Goal: Information Seeking & Learning: Learn about a topic

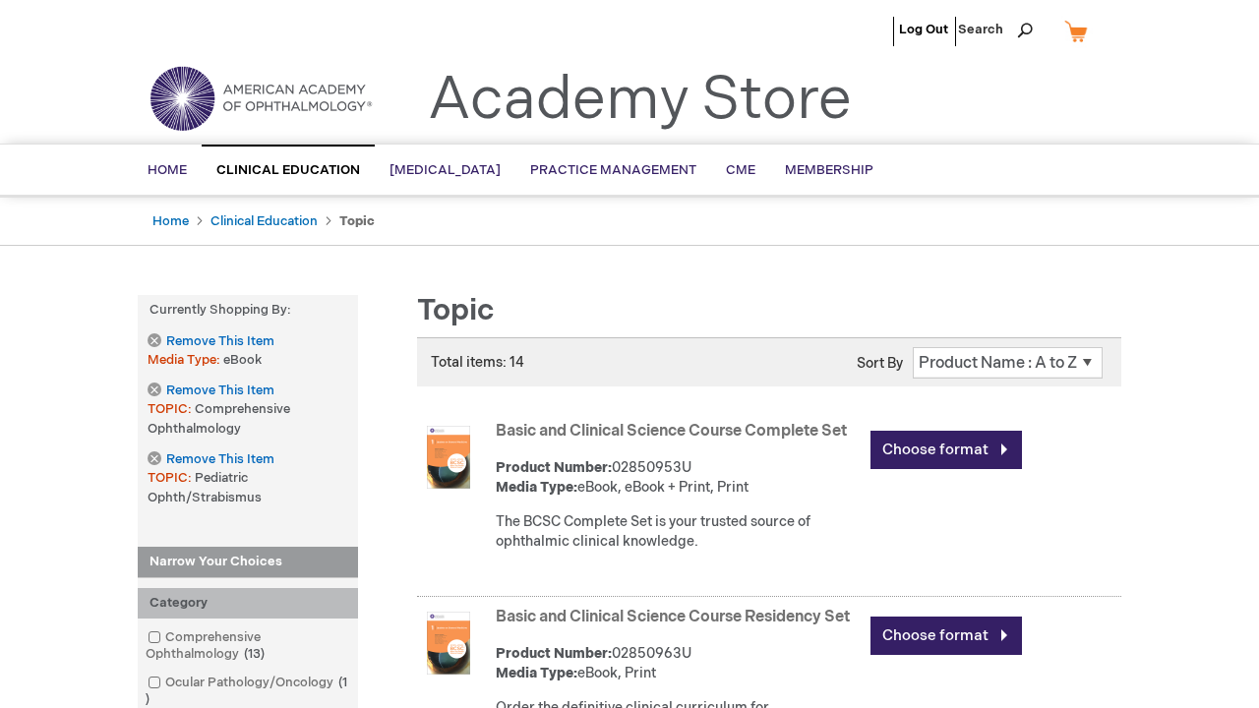
scroll to position [4155, 0]
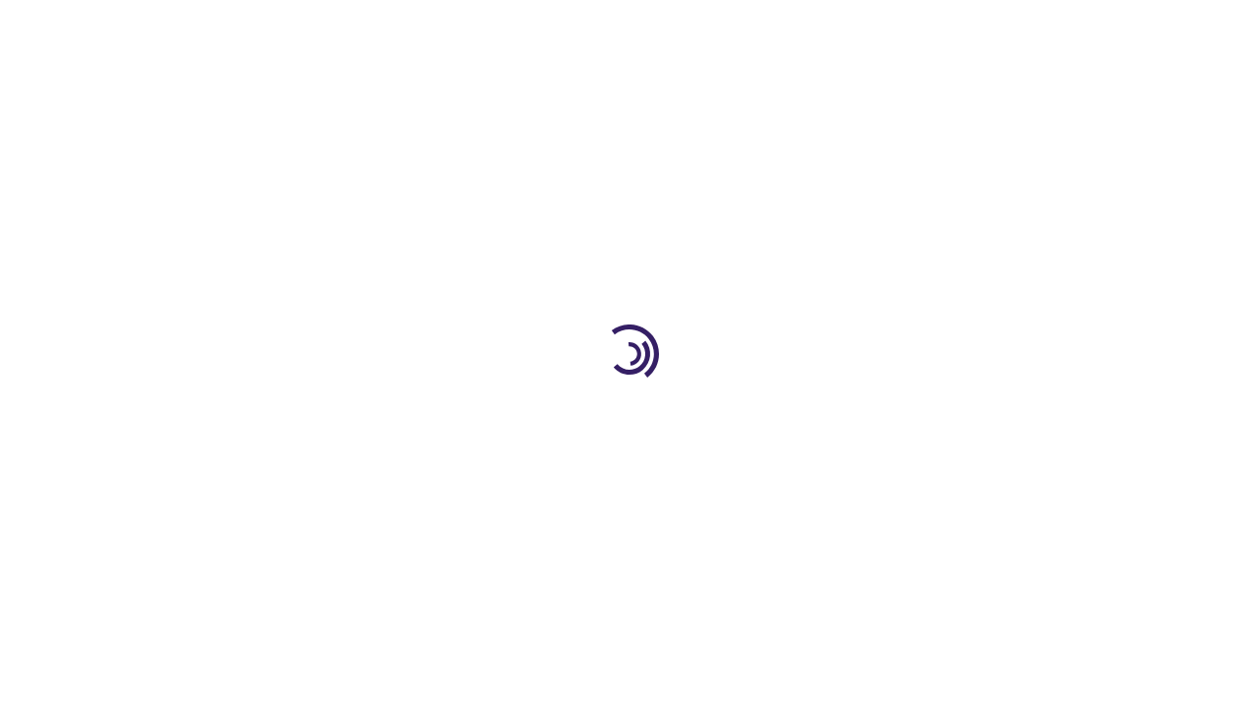
scroll to position [2129, 0]
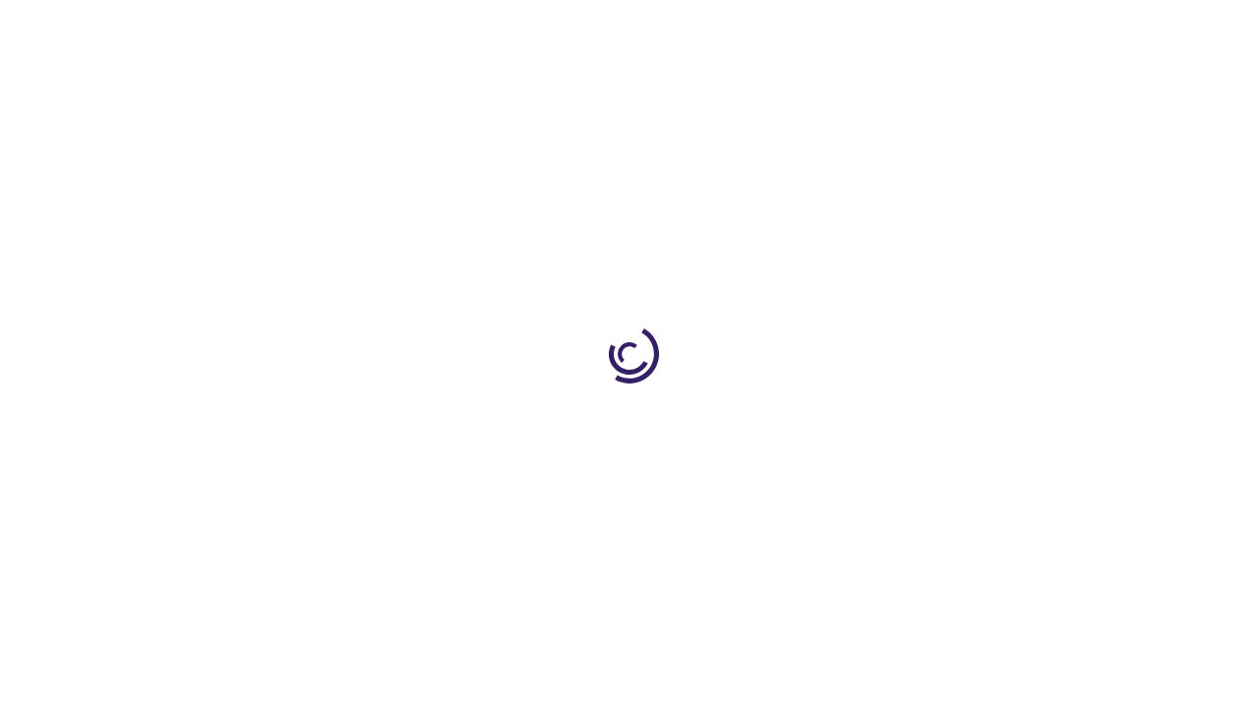
scroll to position [3628, 0]
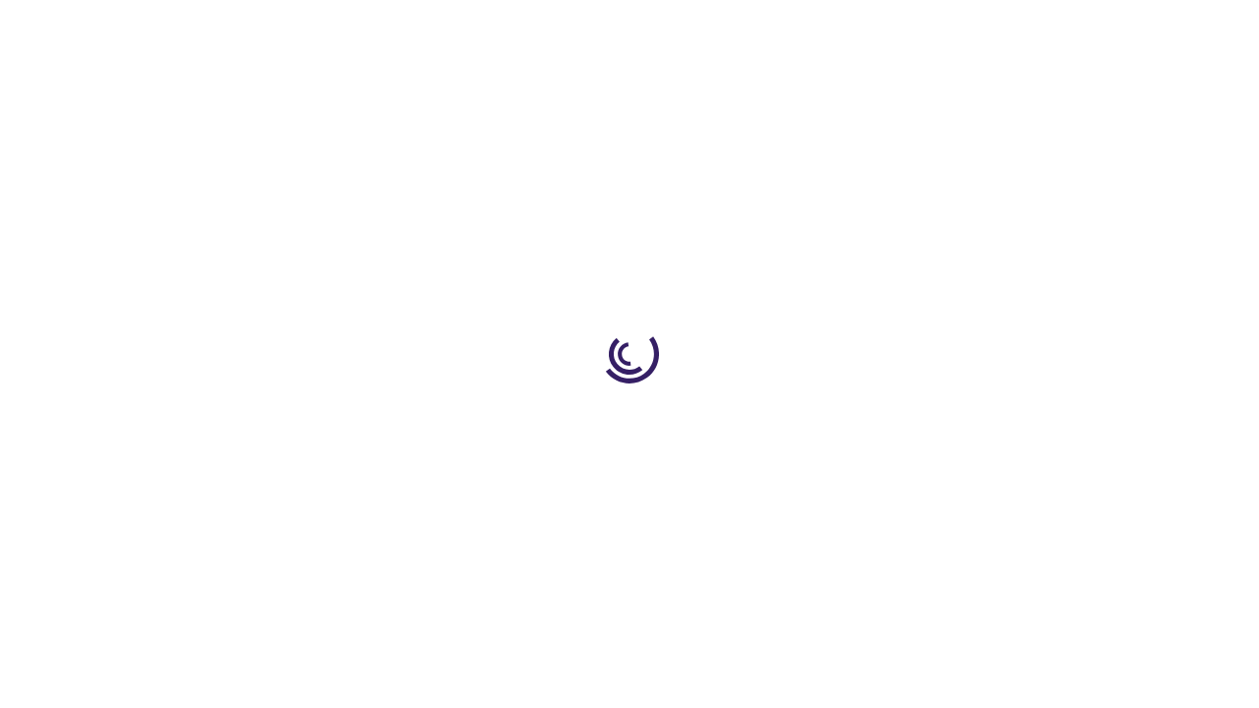
scroll to position [3372, 0]
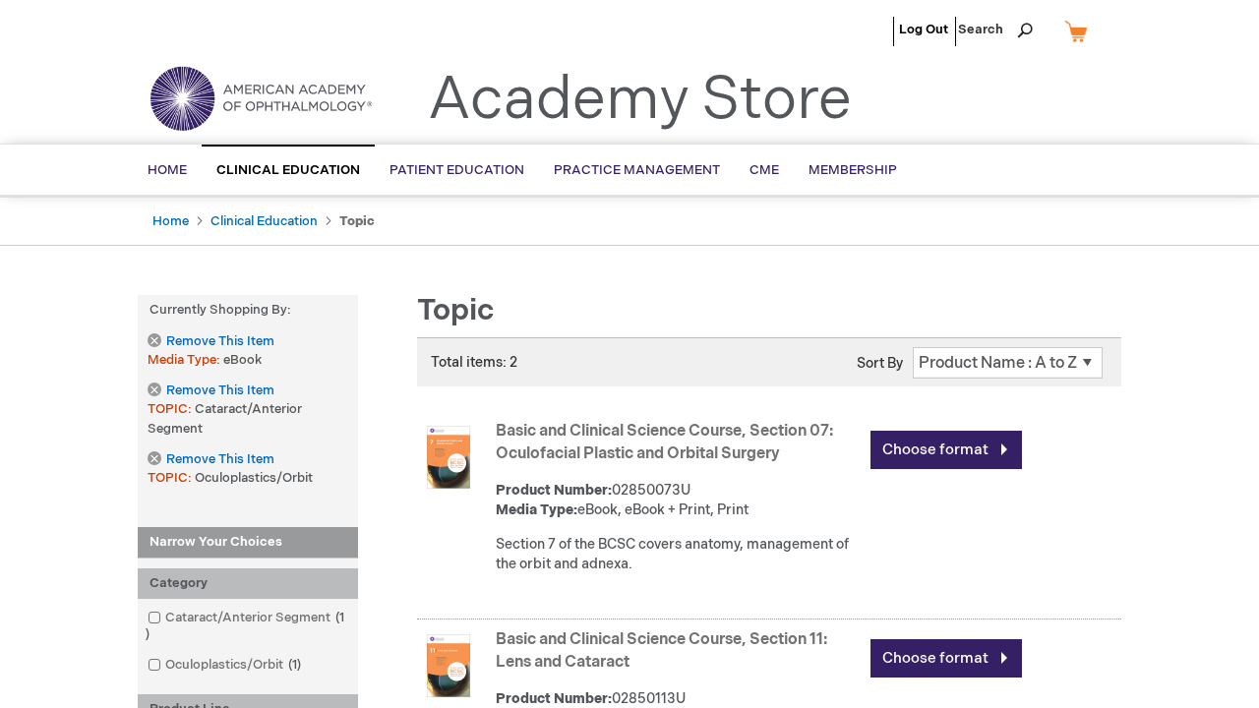
scroll to position [2932, 0]
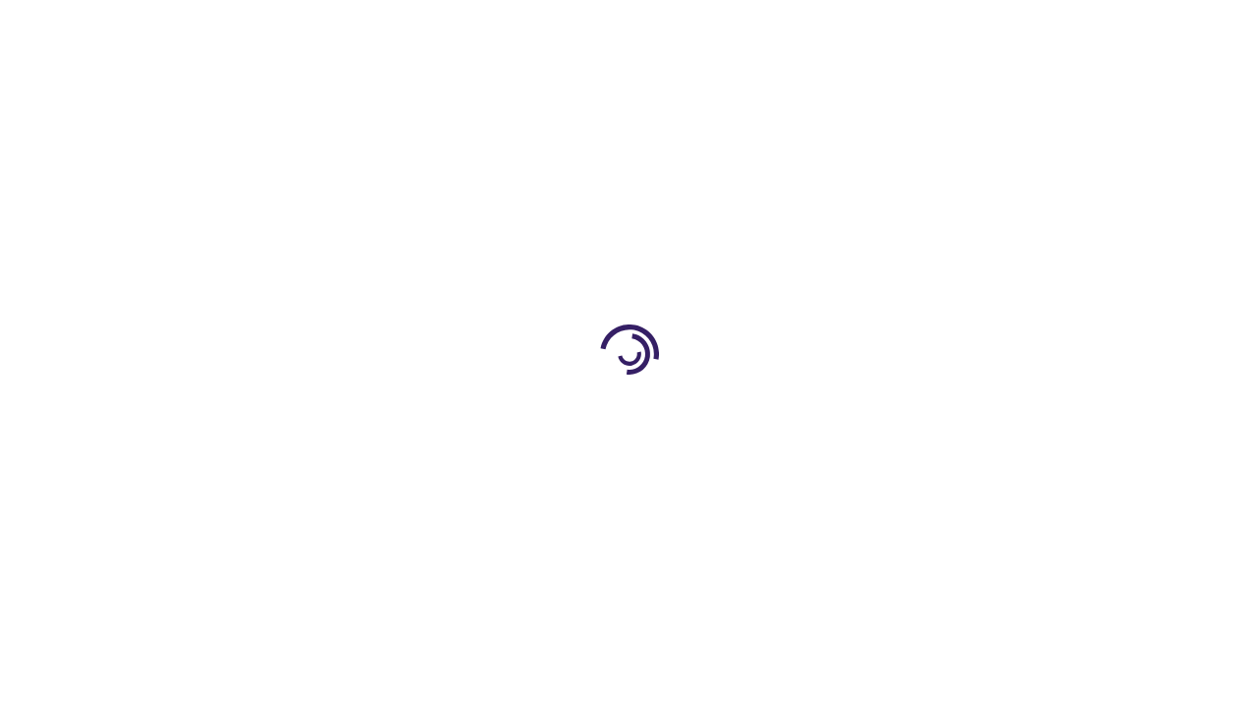
scroll to position [715, 0]
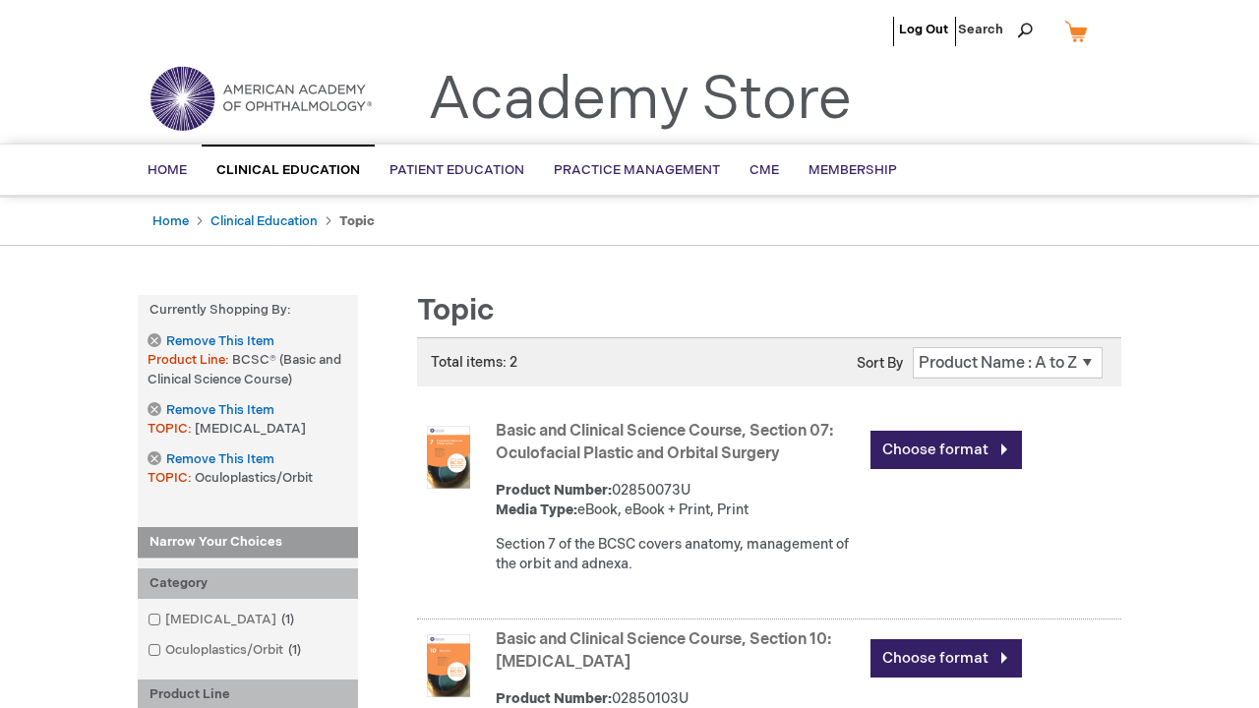
scroll to position [1103, 0]
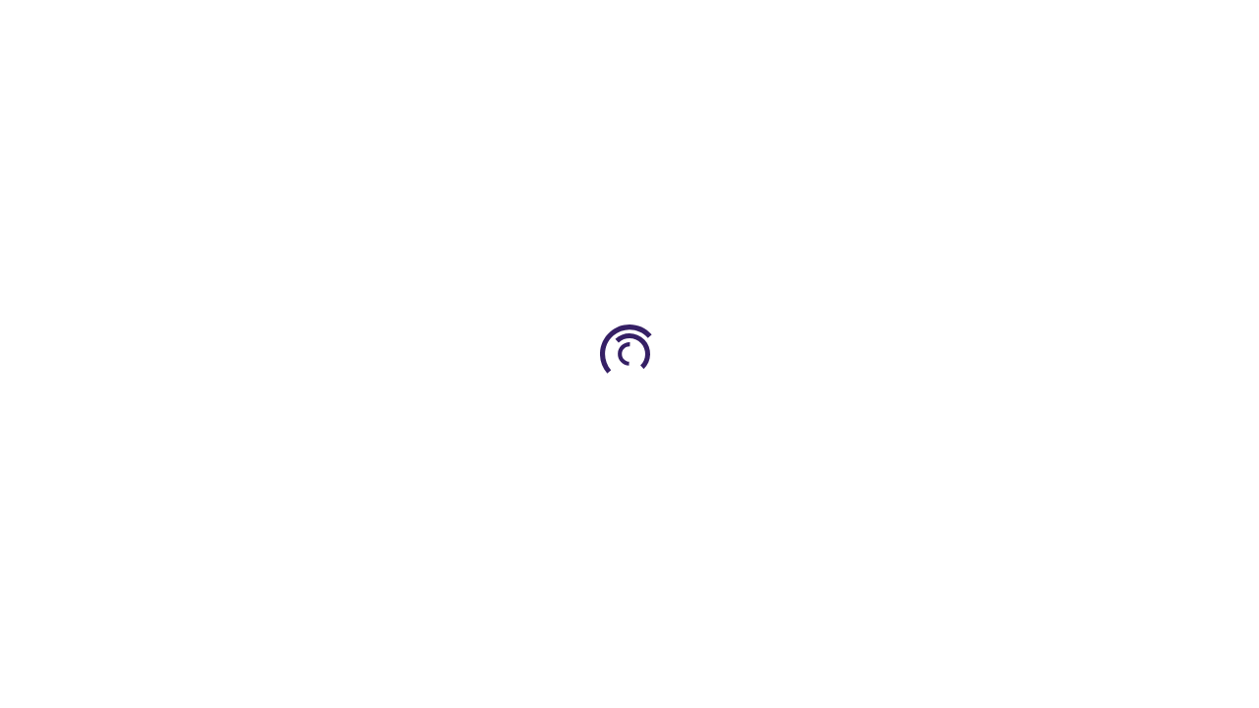
scroll to position [3392, 0]
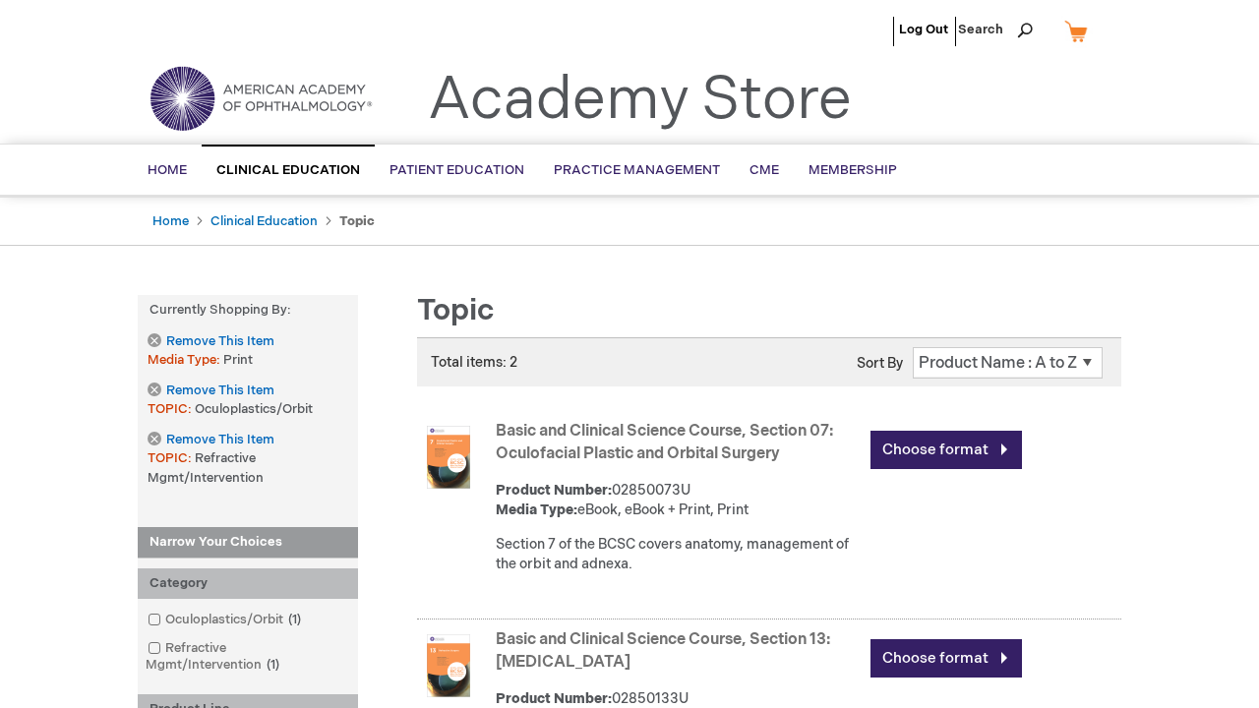
scroll to position [2892, 0]
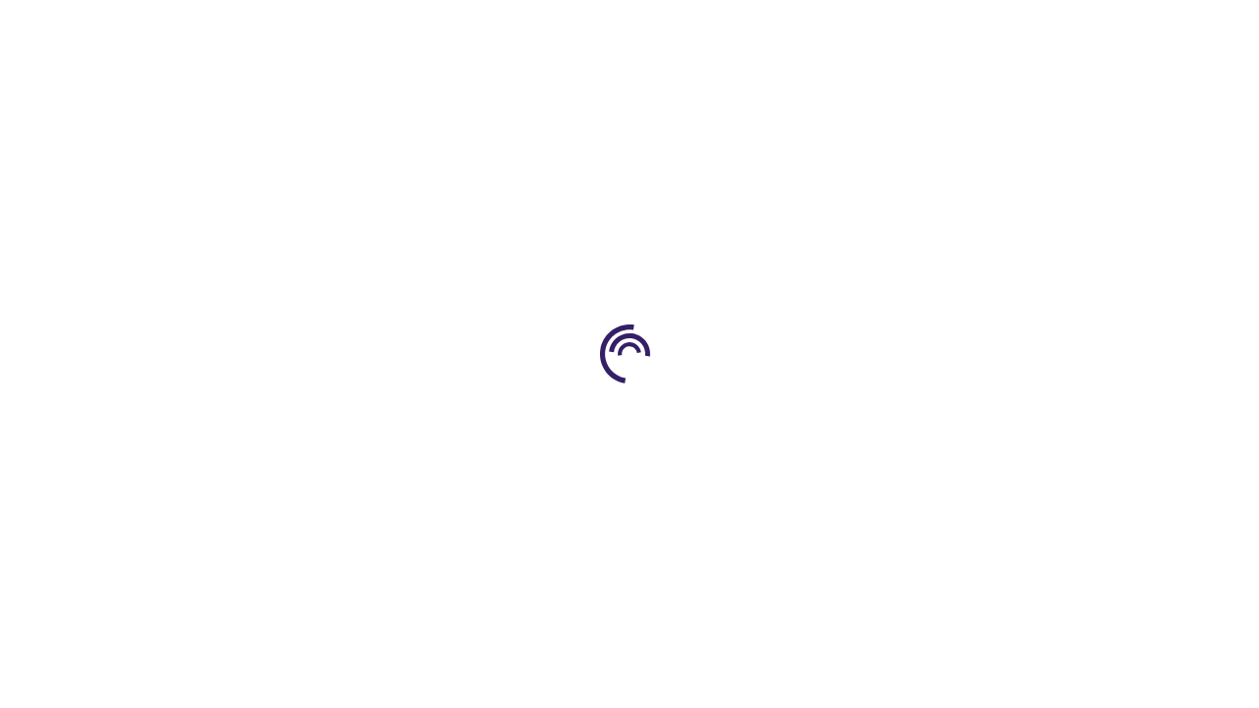
scroll to position [715, 0]
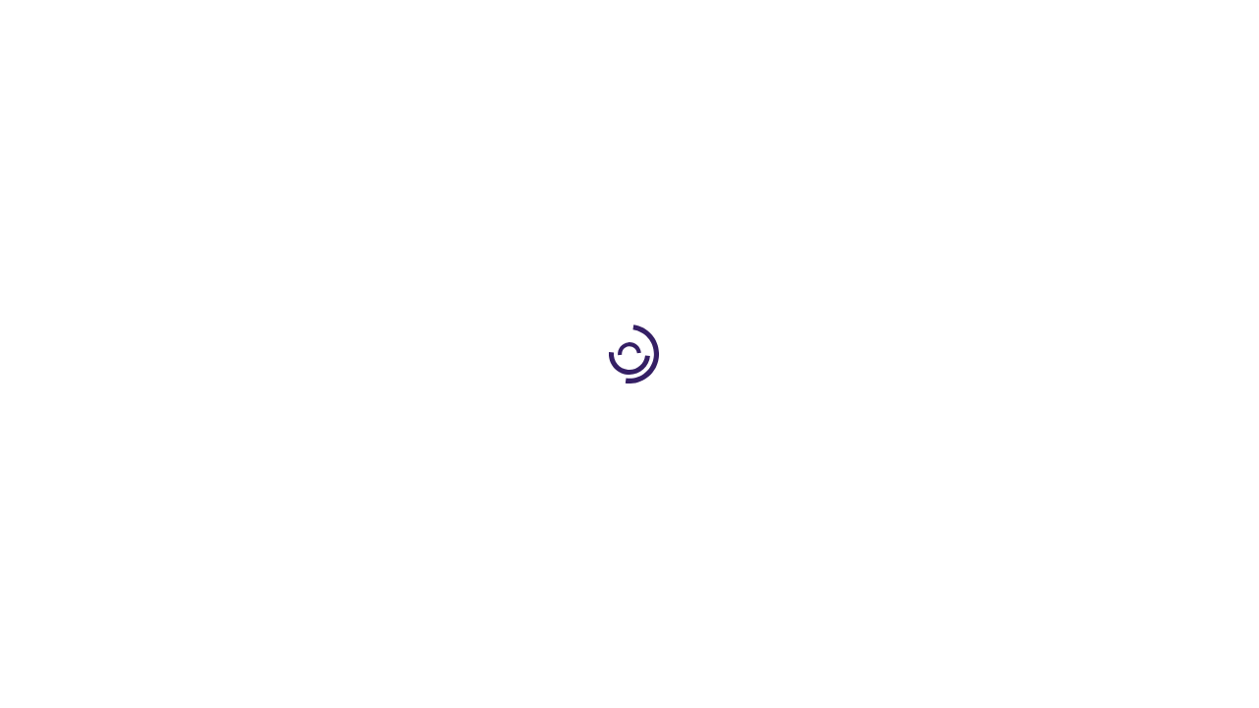
scroll to position [3243, 0]
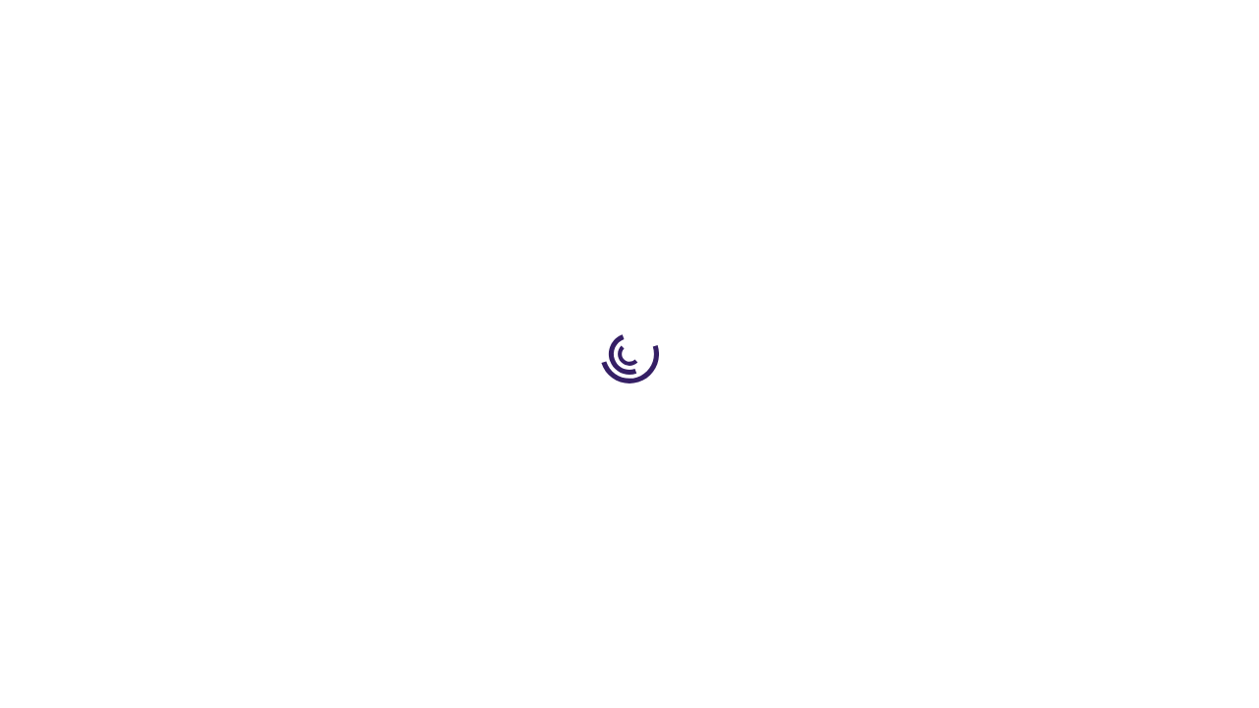
scroll to position [715, 0]
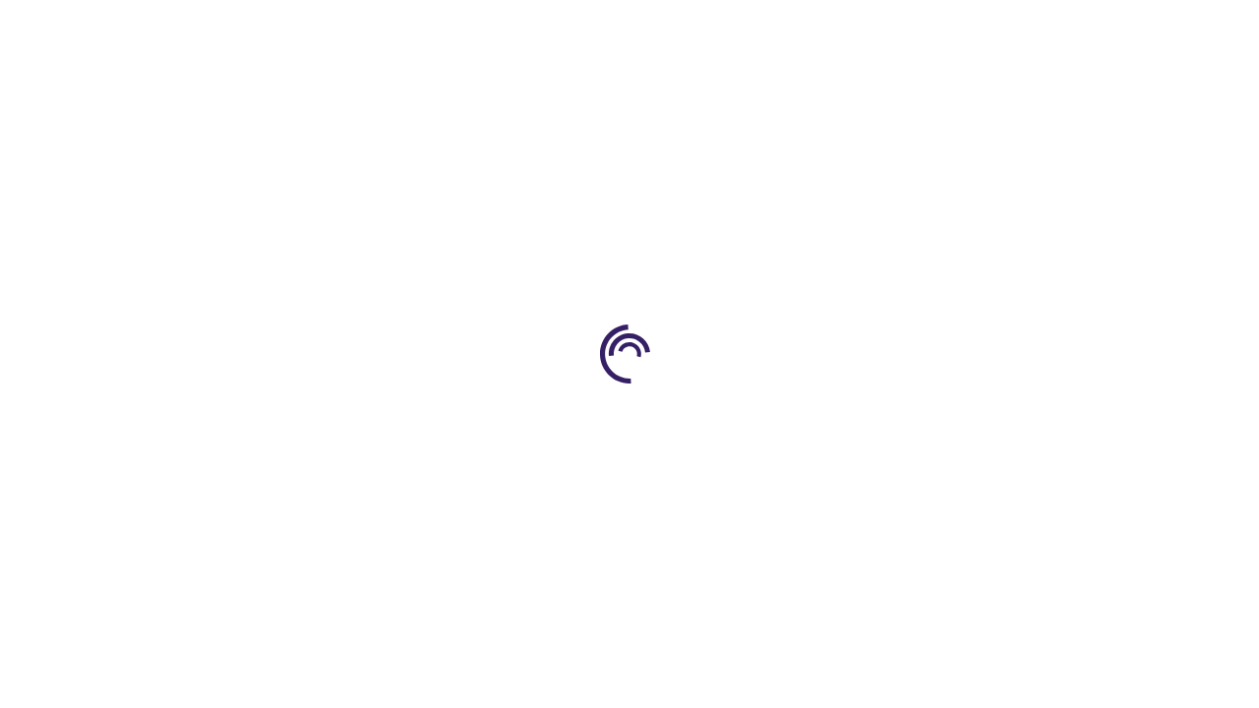
scroll to position [850, 0]
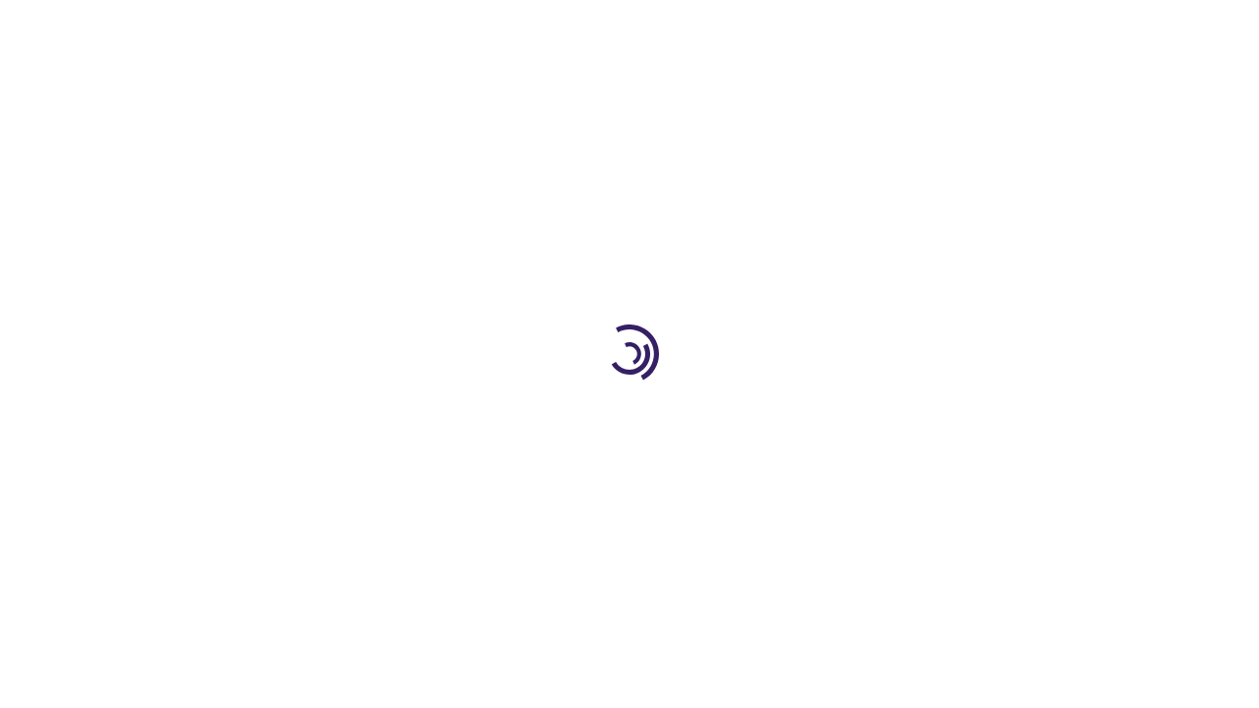
scroll to position [16, 0]
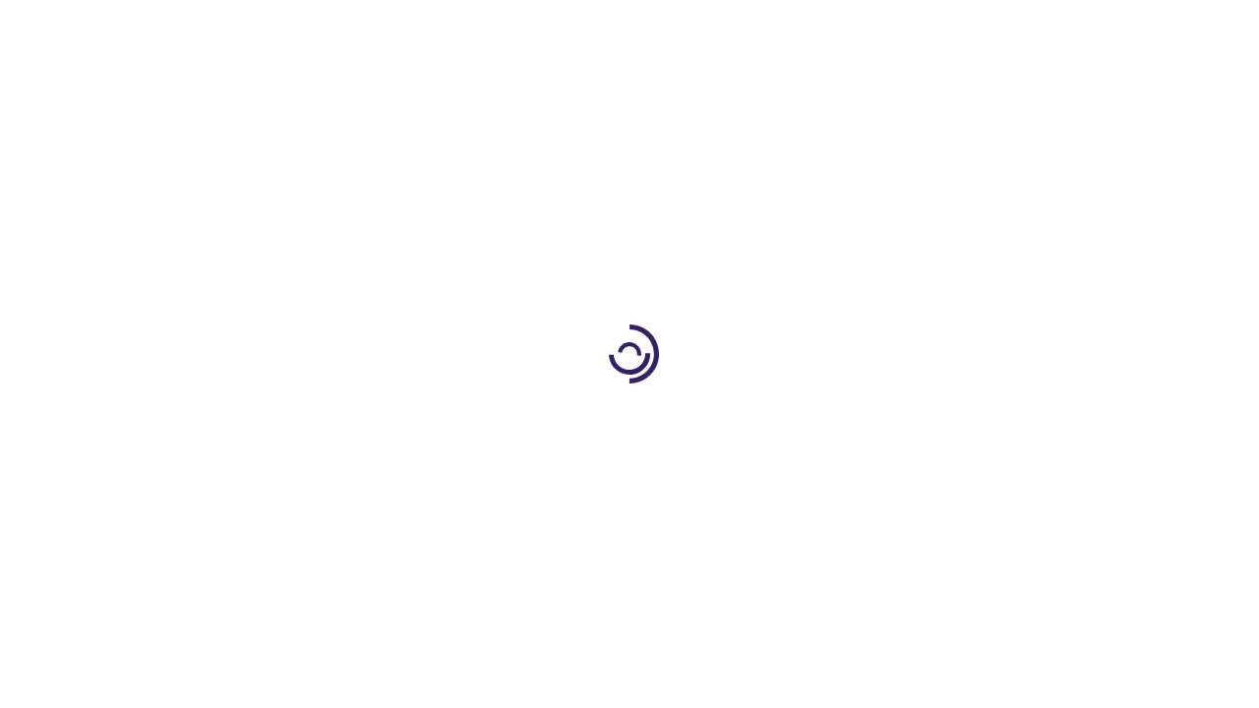
scroll to position [2641, 0]
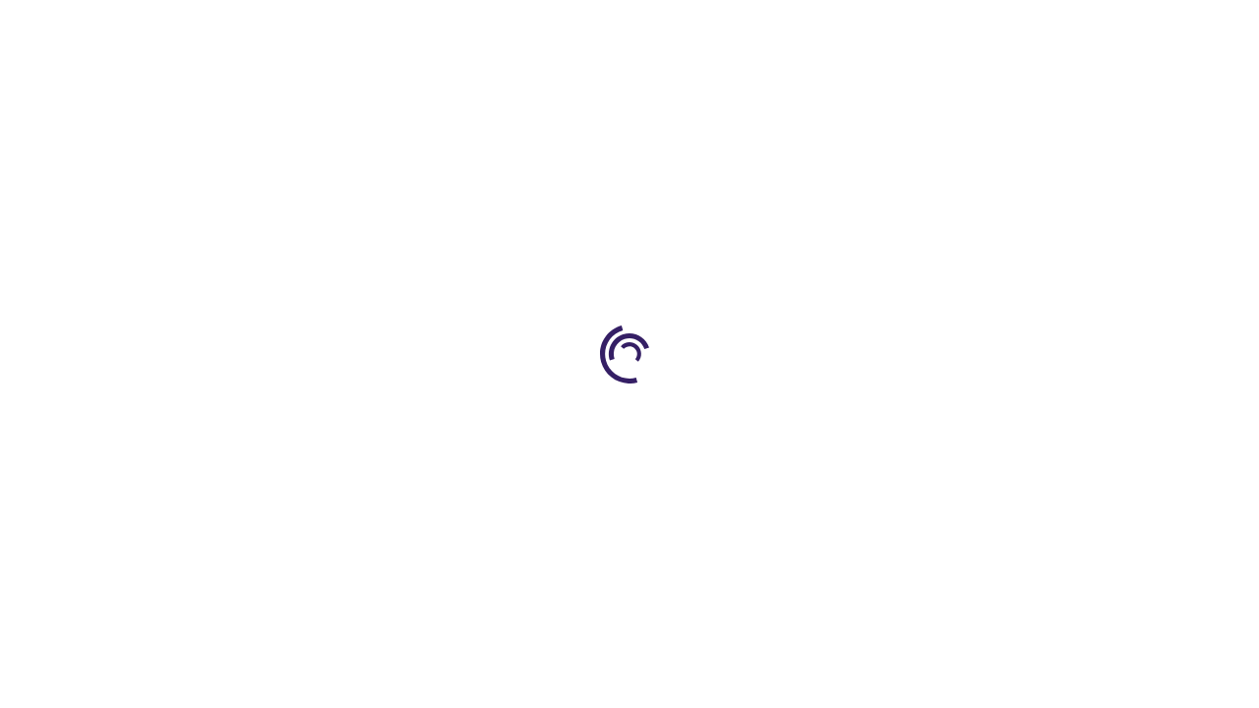
scroll to position [1113, 0]
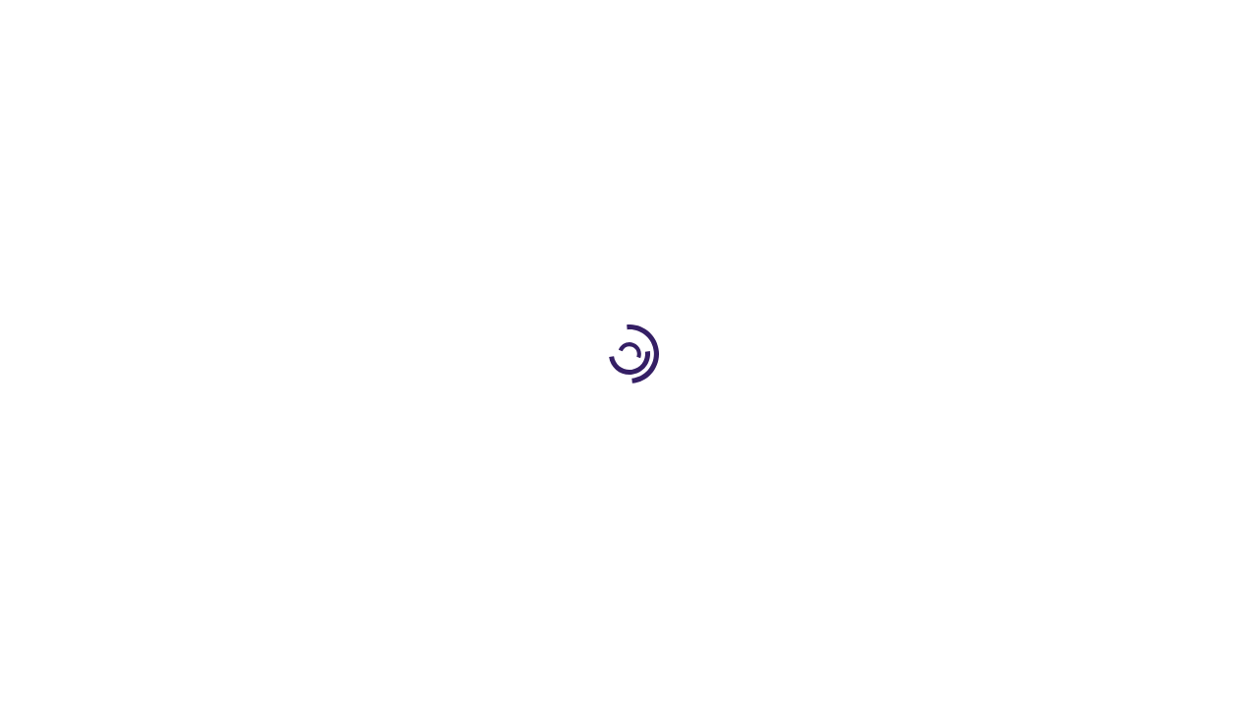
scroll to position [3248, 0]
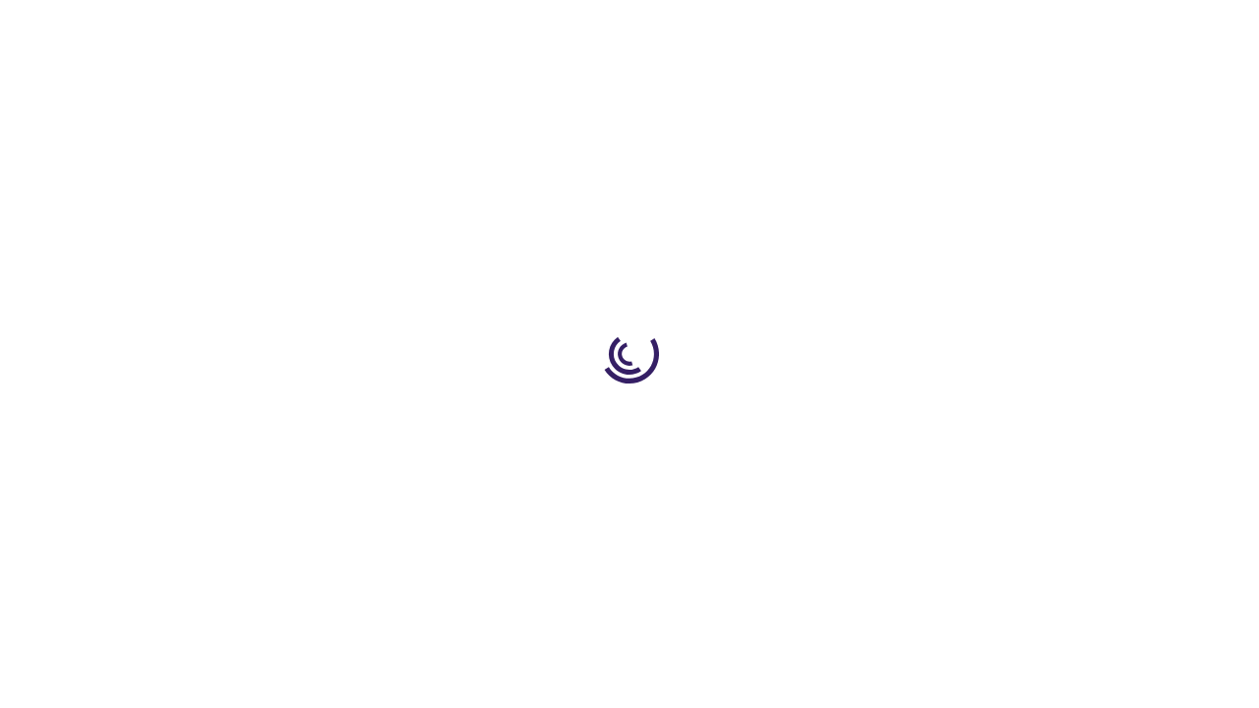
scroll to position [2906, 0]
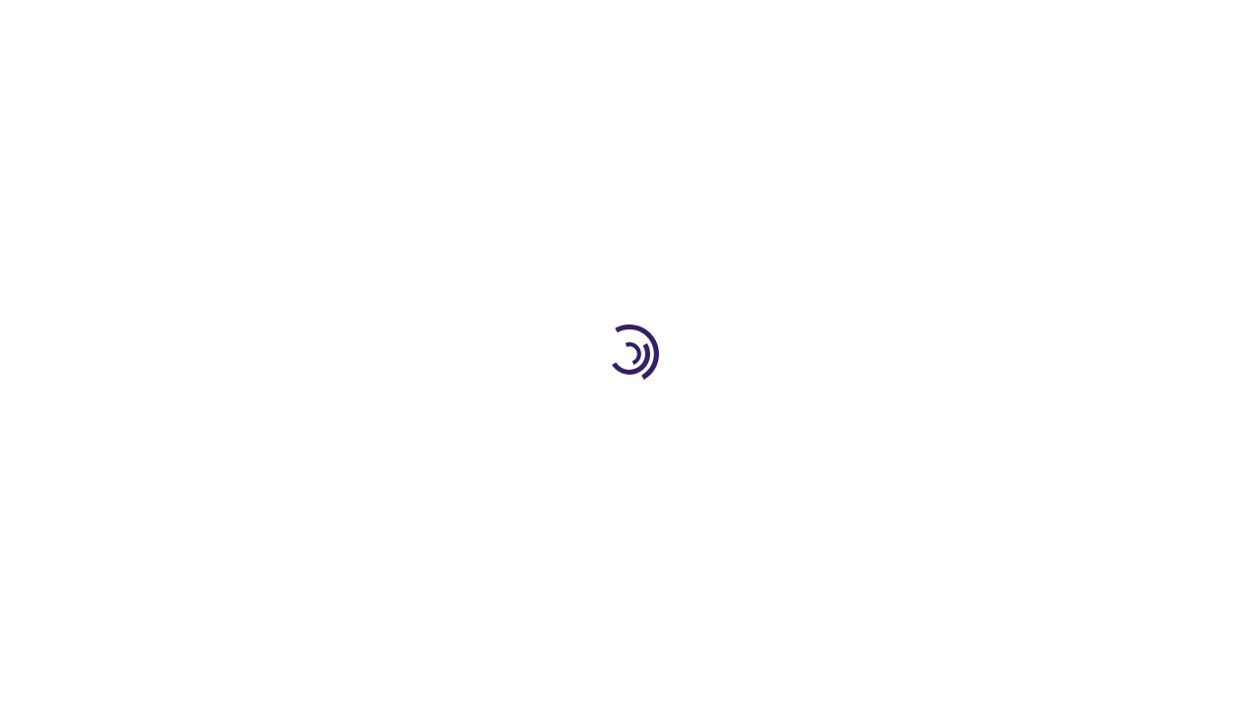
scroll to position [3248, 0]
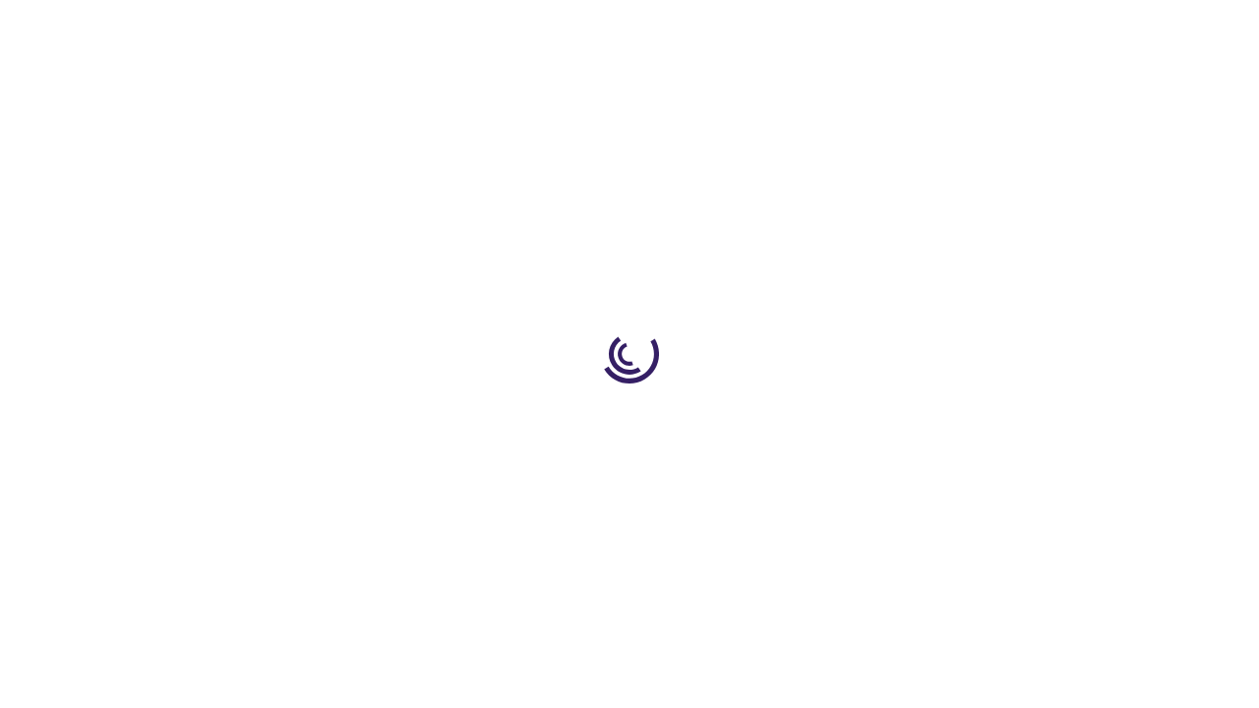
scroll to position [507, 0]
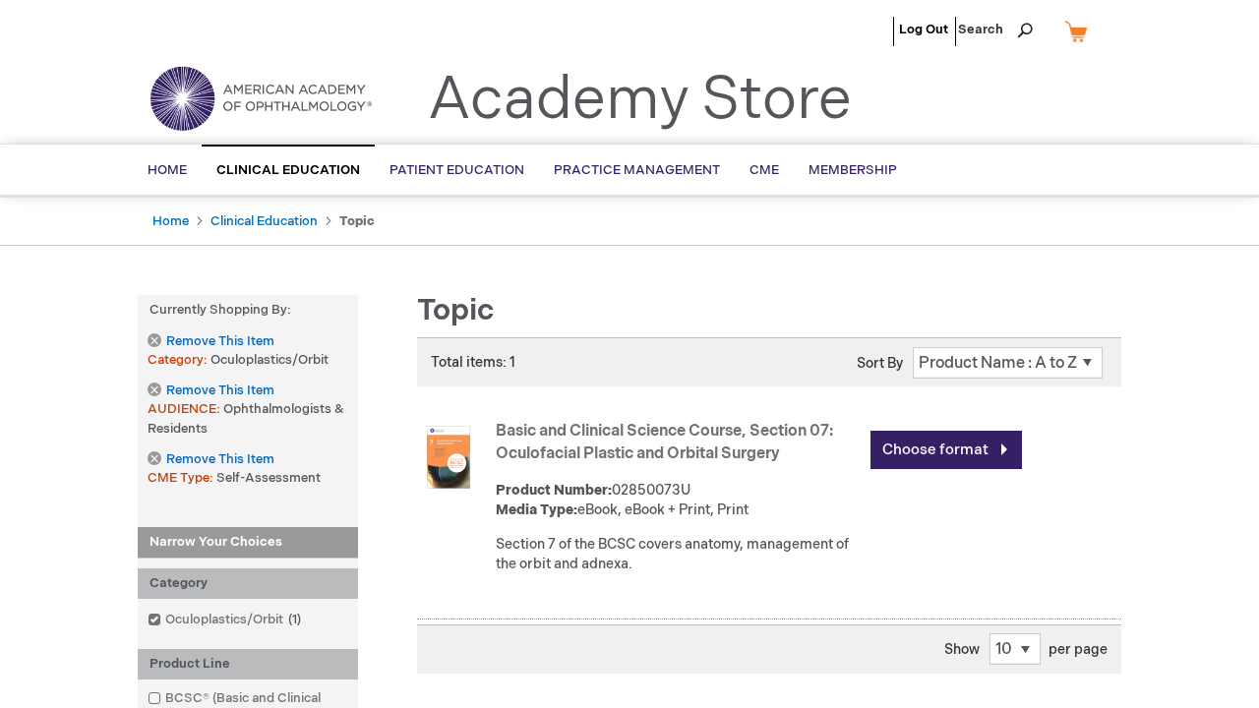
scroll to position [2550, 0]
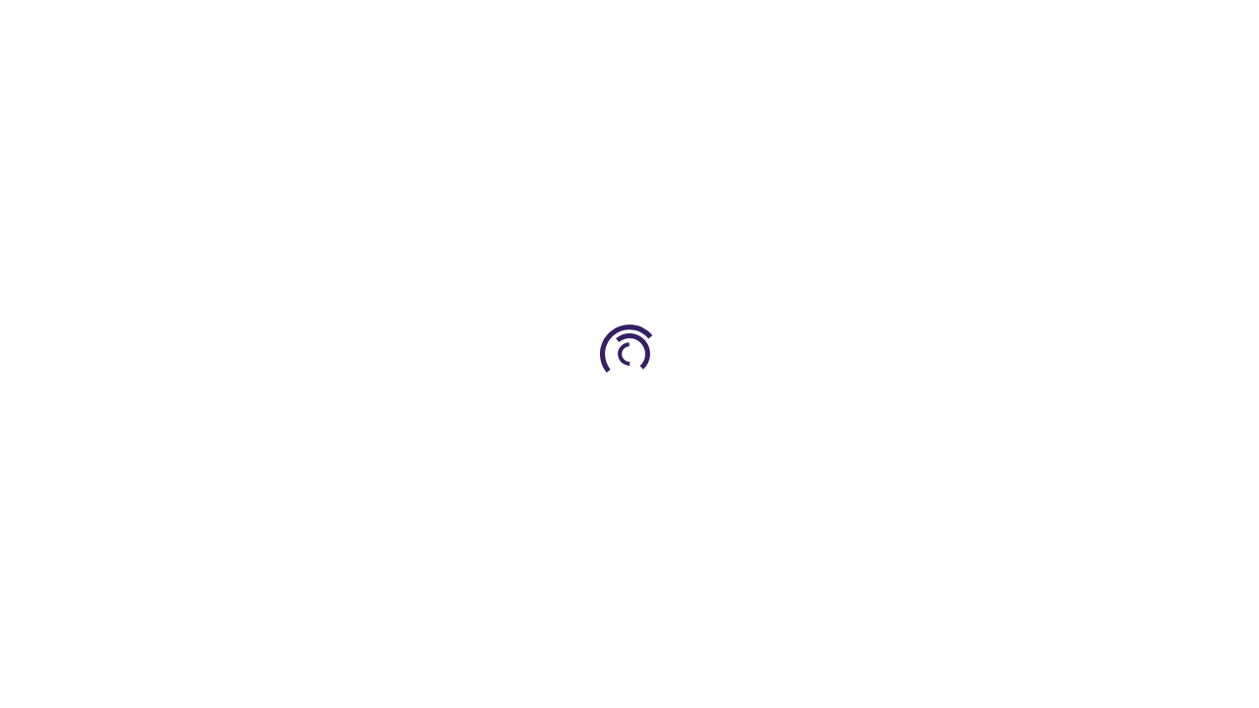
scroll to position [507, 0]
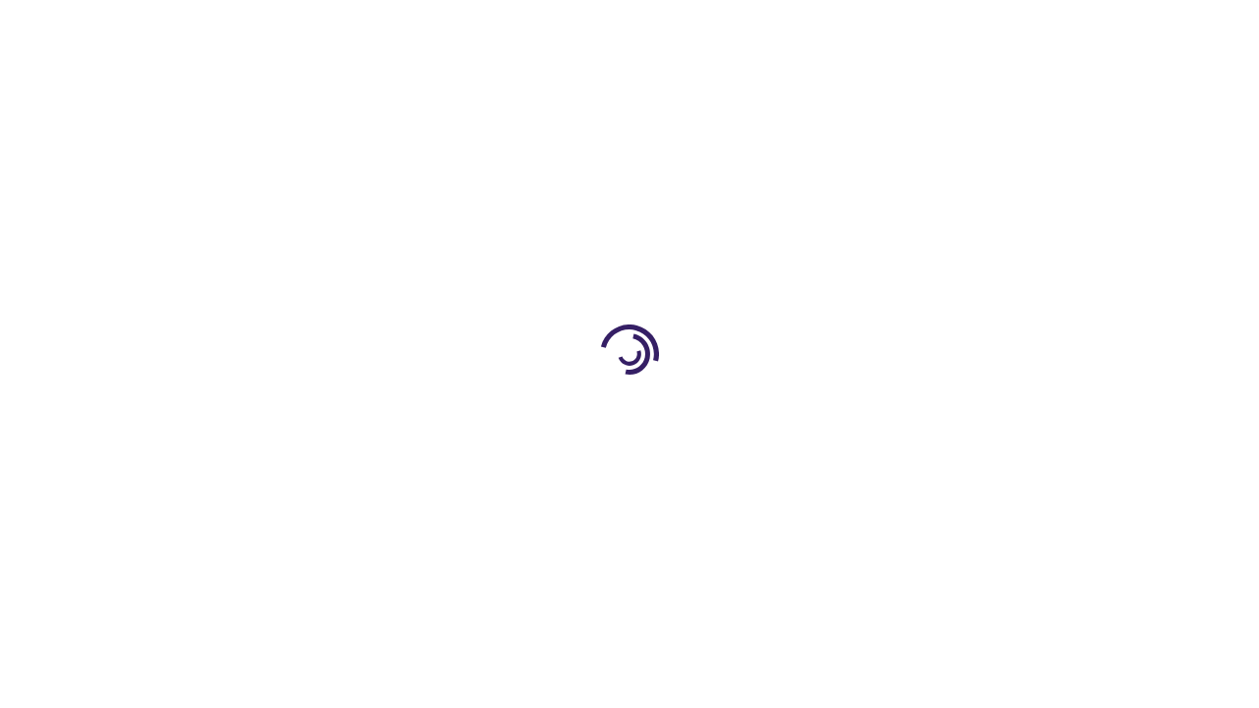
scroll to position [2684, 0]
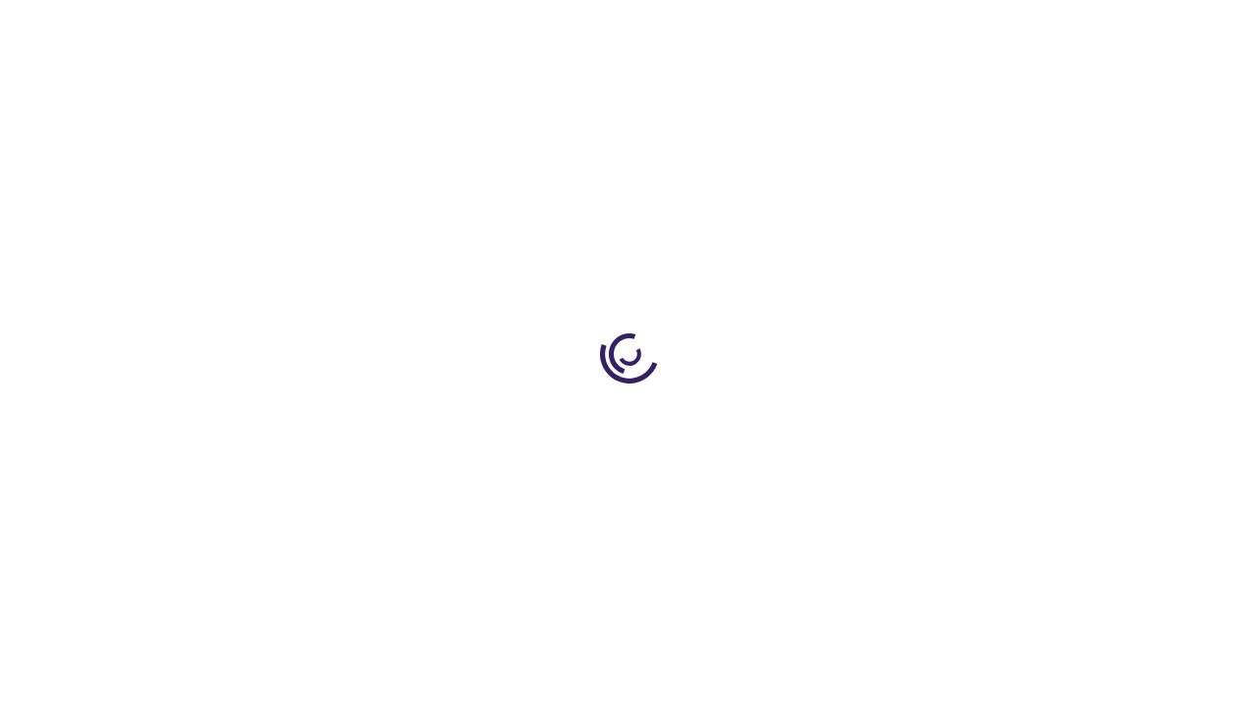
scroll to position [1146, 0]
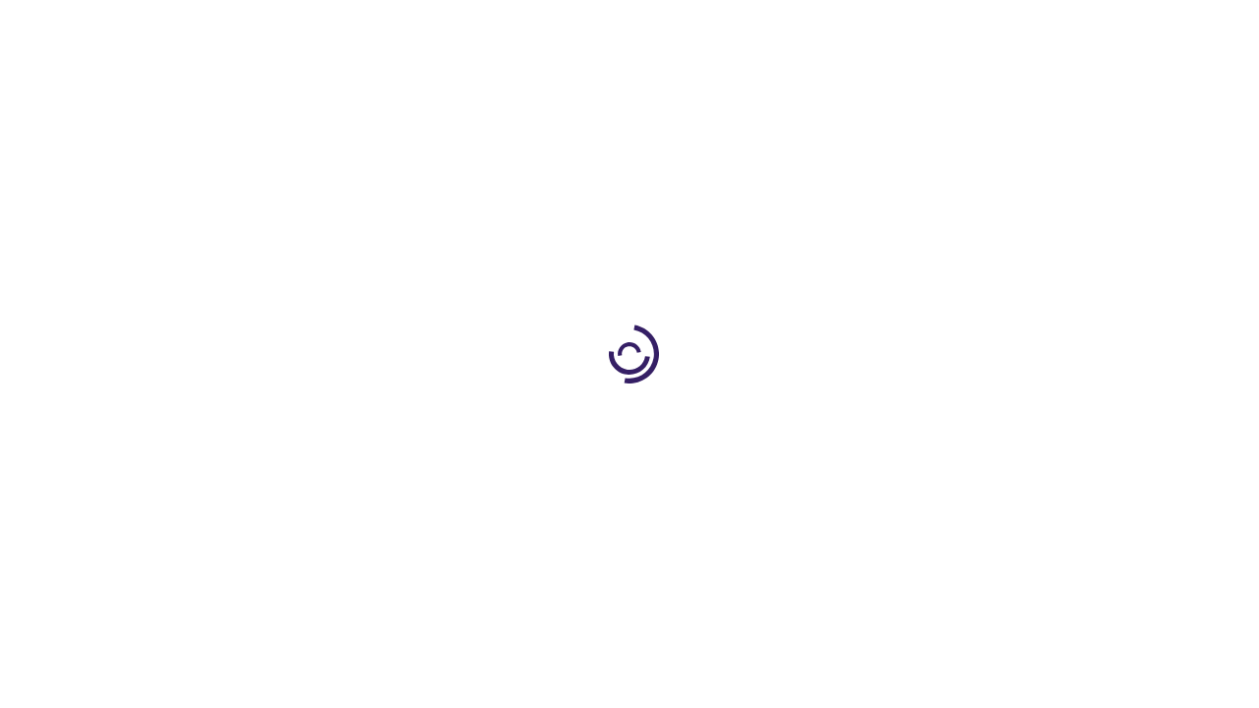
scroll to position [2782, 0]
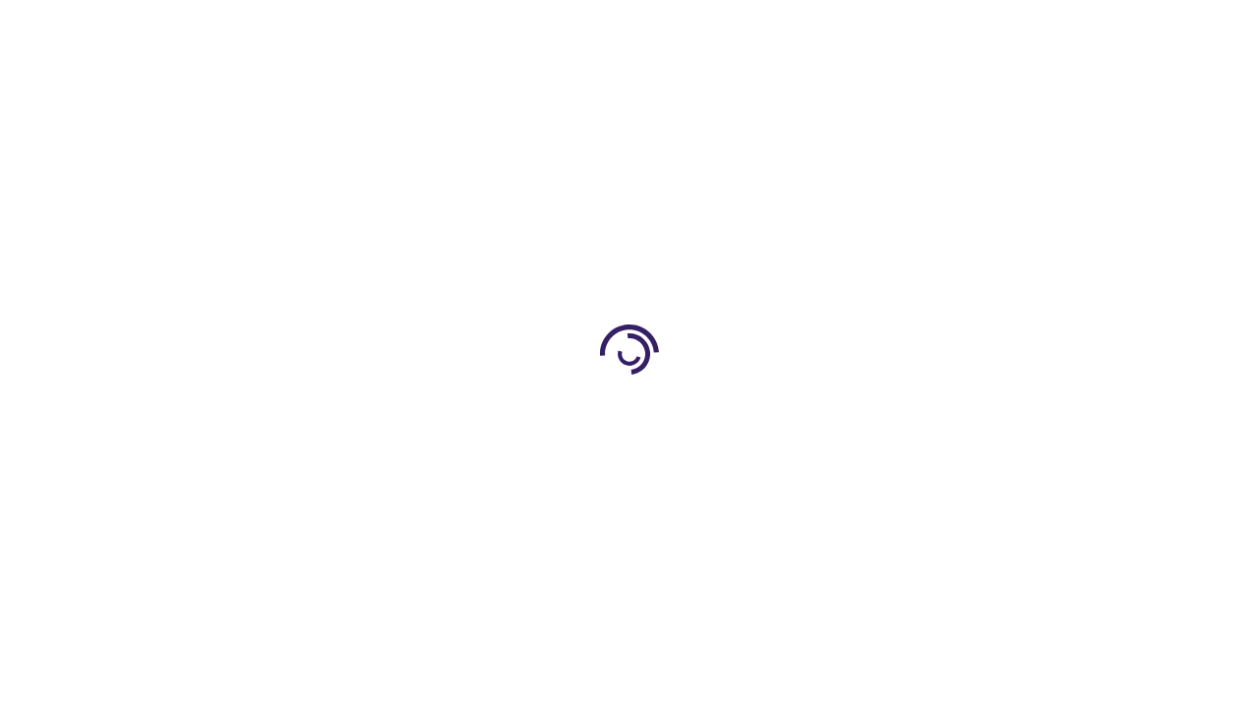
scroll to position [507, 0]
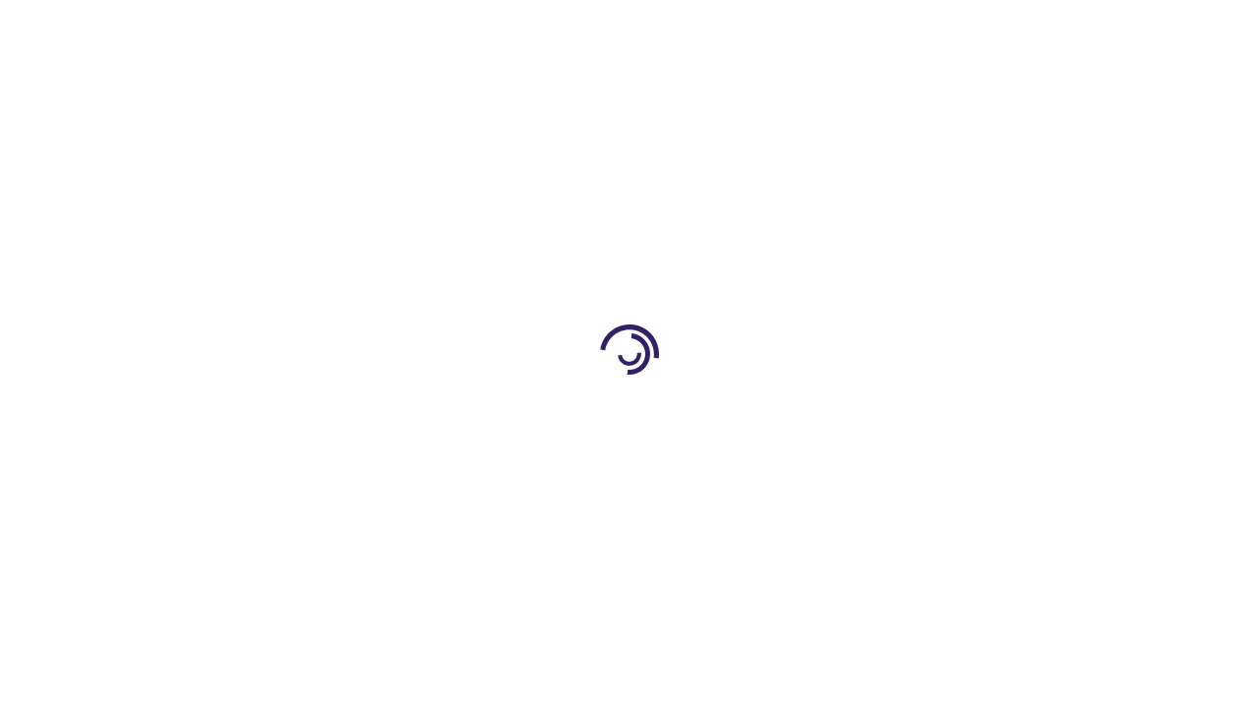
scroll to position [2861, 0]
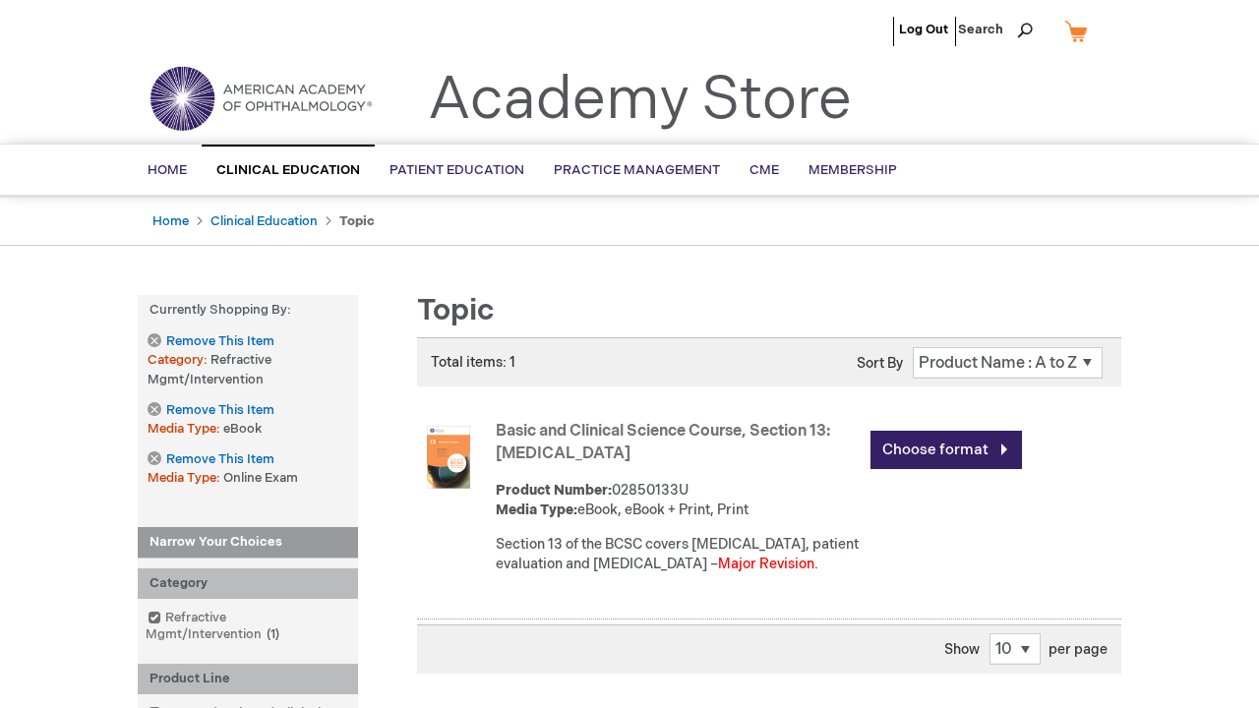
scroll to position [507, 0]
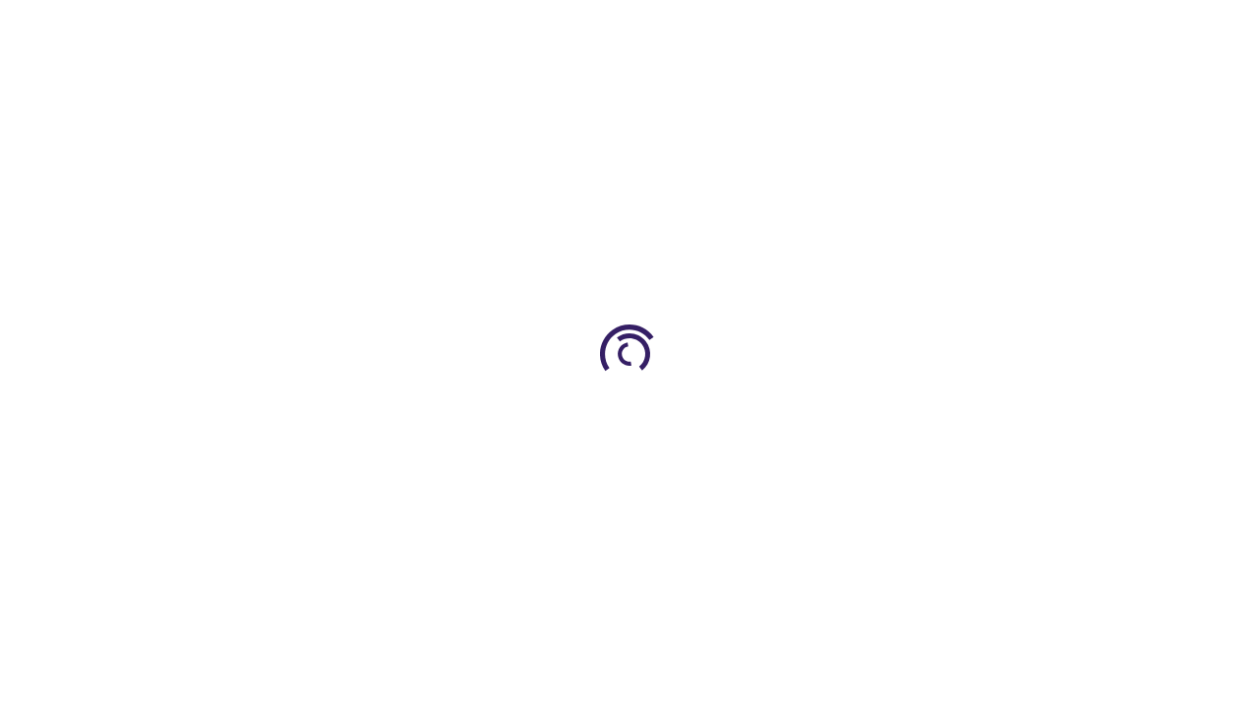
scroll to position [2881, 0]
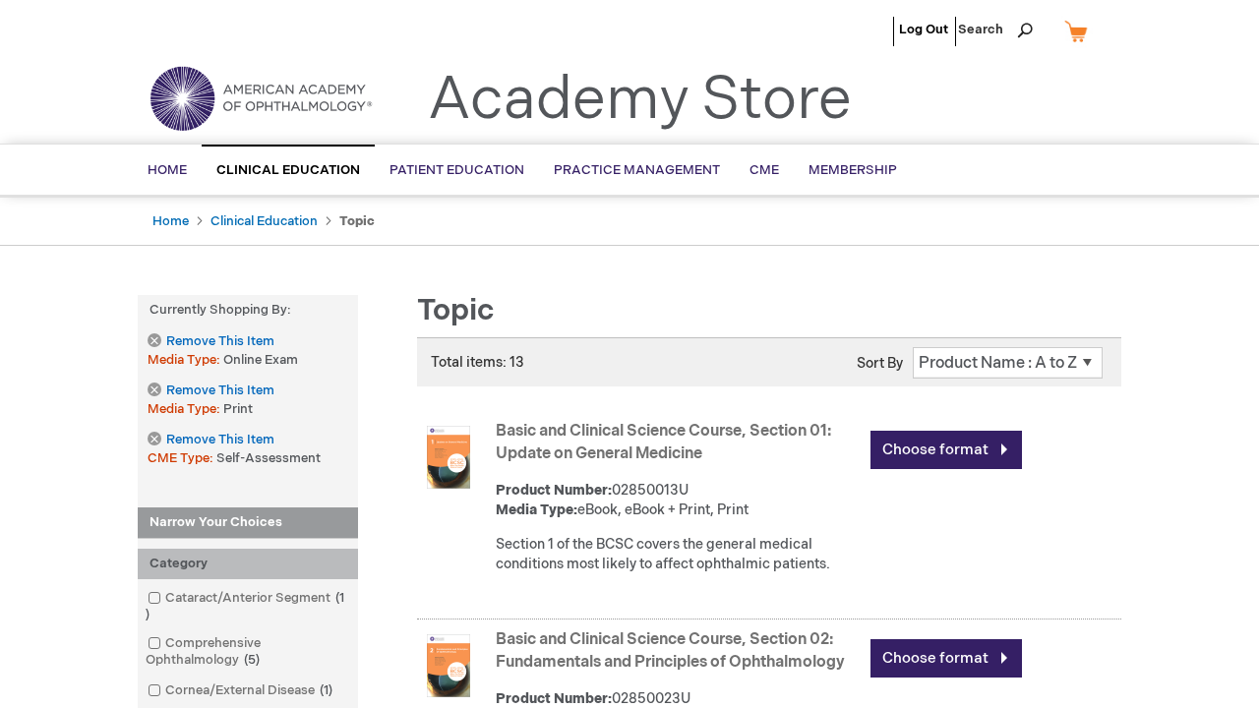
scroll to position [2286, 0]
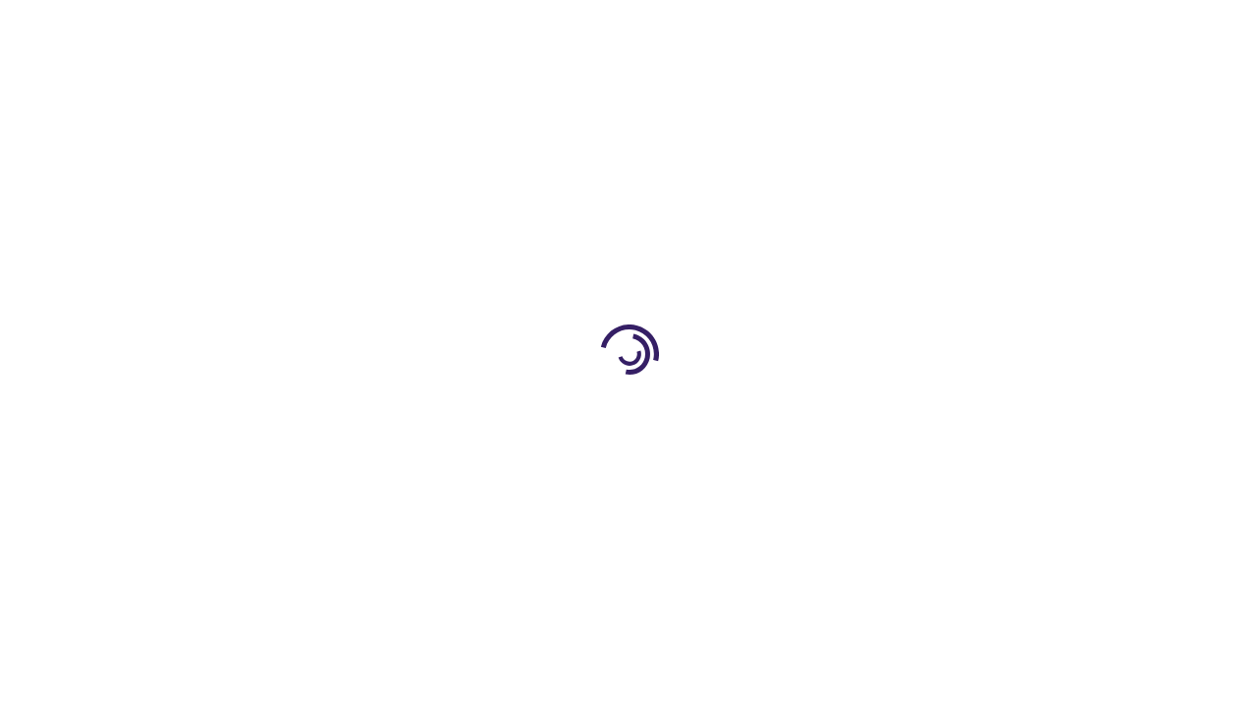
scroll to position [4161, 0]
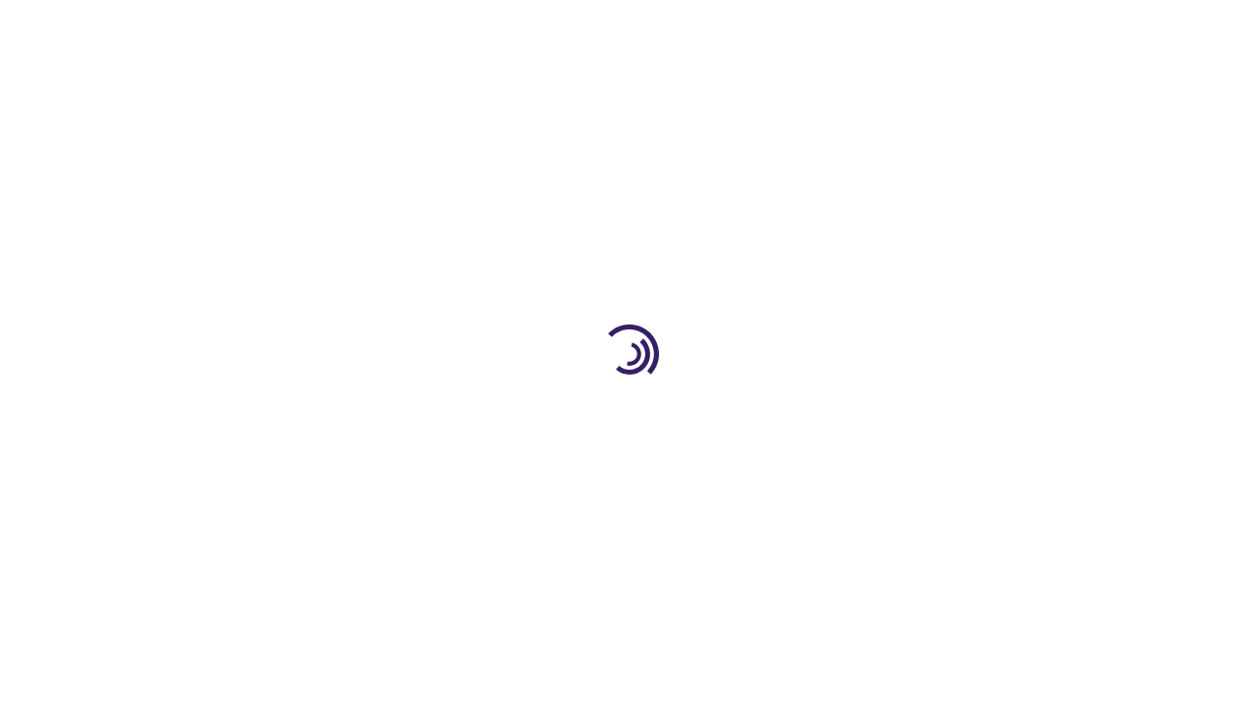
scroll to position [468, 0]
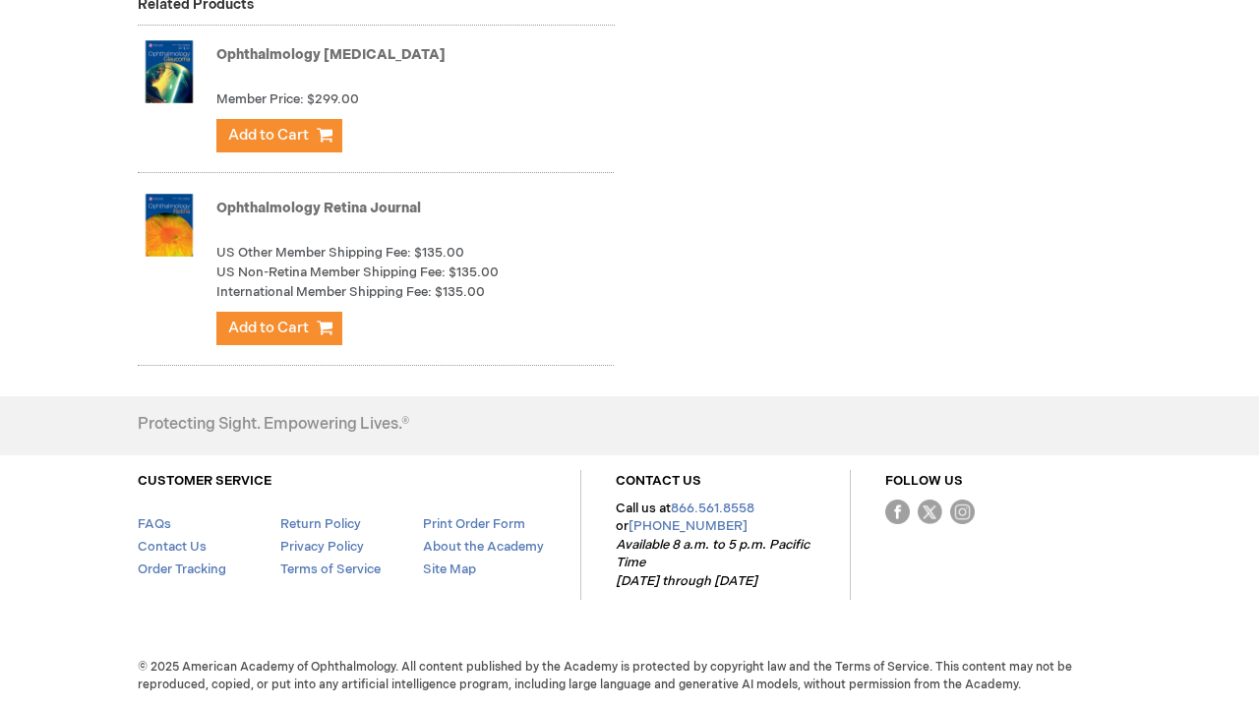
scroll to position [4238, 0]
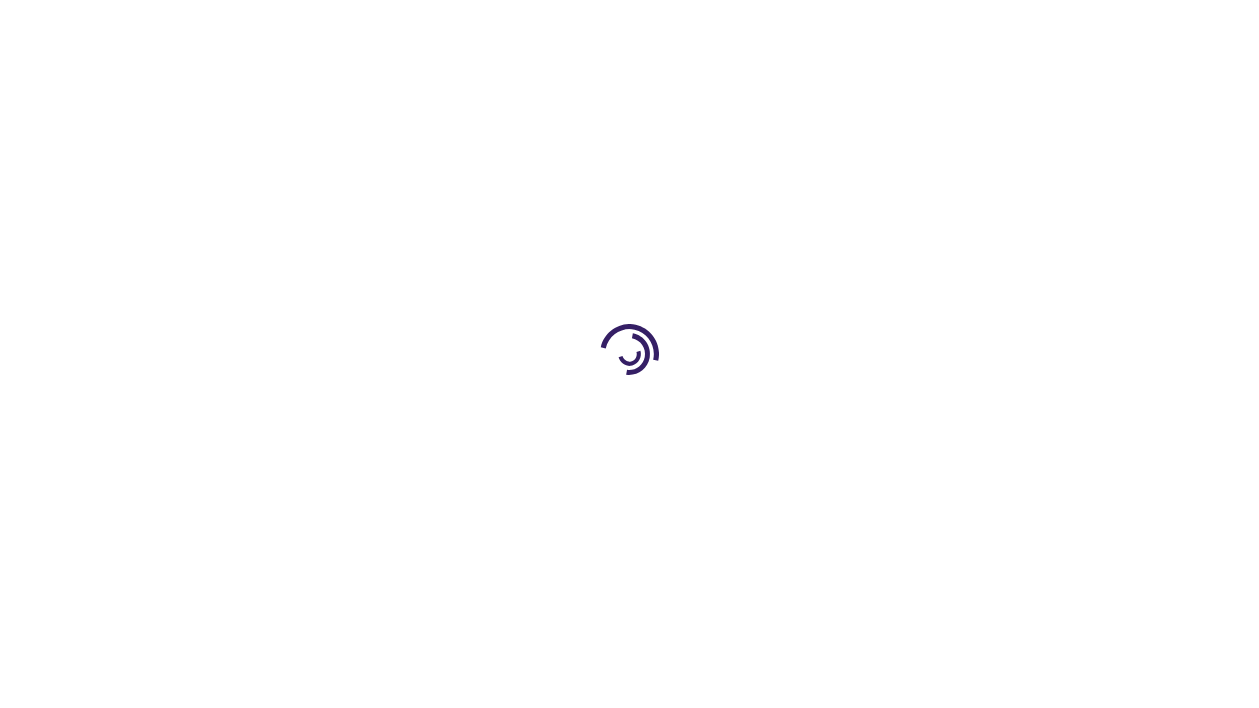
scroll to position [1533, 0]
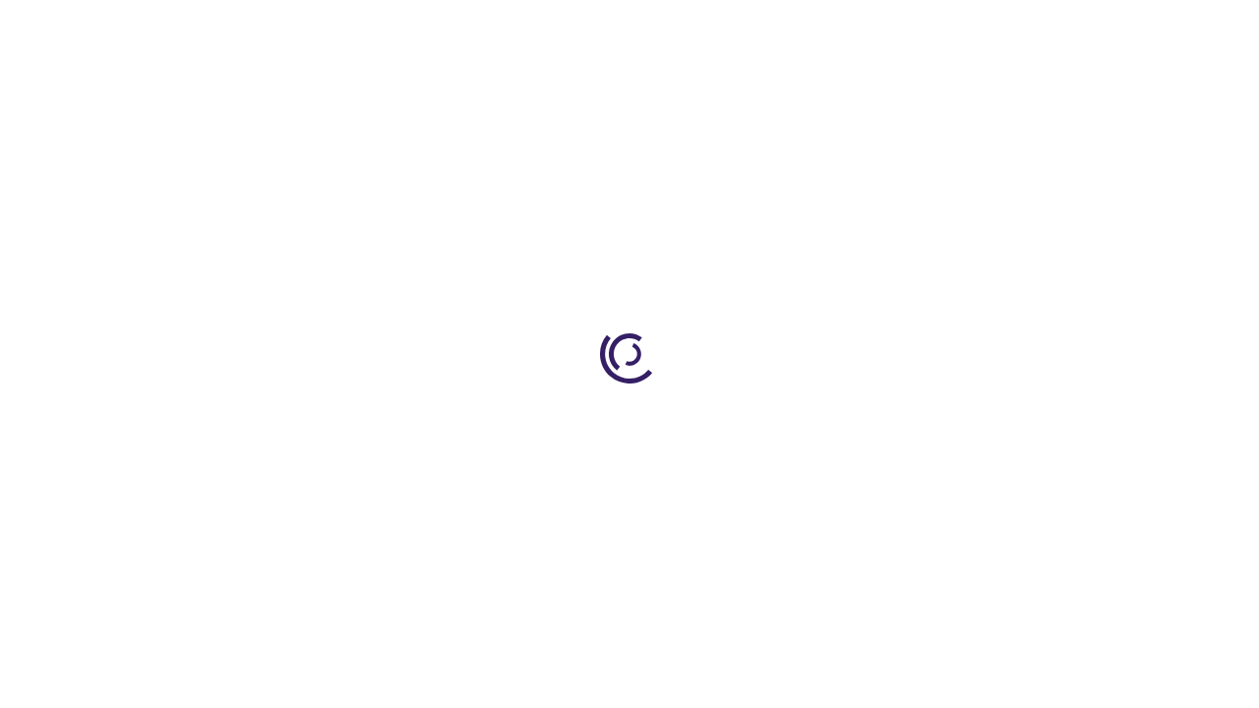
scroll to position [2995, 0]
